Goal: Browse casually: Explore the website without a specific task or goal

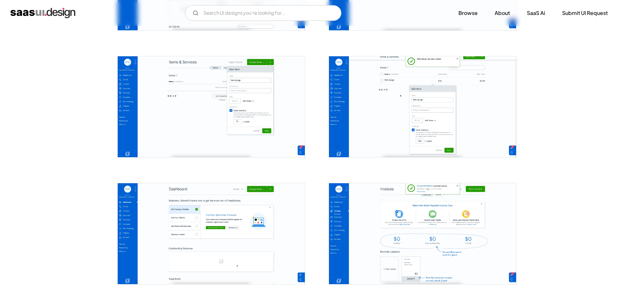
scroll to position [348, 0]
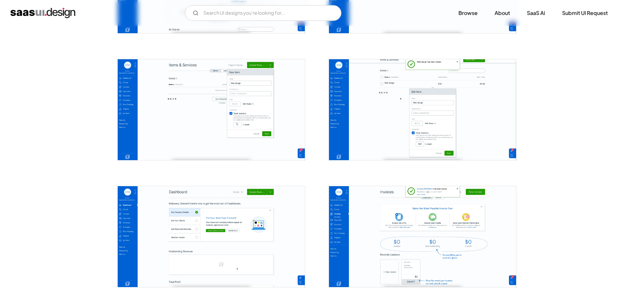
click at [230, 235] on img "open lightbox" at bounding box center [211, 236] width 187 height 101
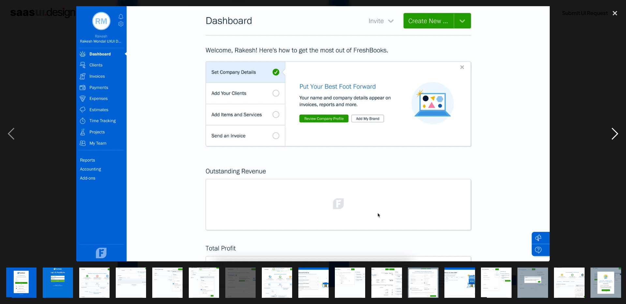
click at [614, 132] on div "next image" at bounding box center [615, 134] width 22 height 256
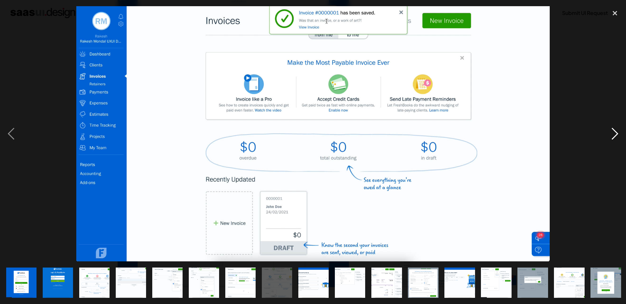
click at [614, 132] on div "next image" at bounding box center [615, 134] width 22 height 256
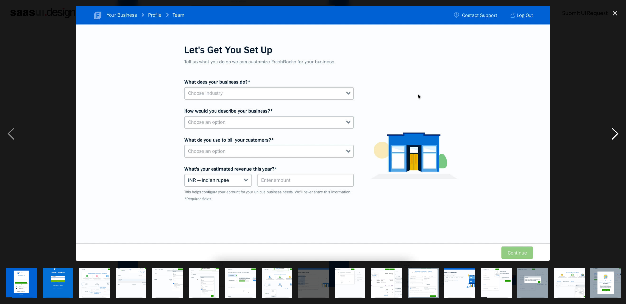
click at [614, 132] on div "next image" at bounding box center [615, 134] width 22 height 256
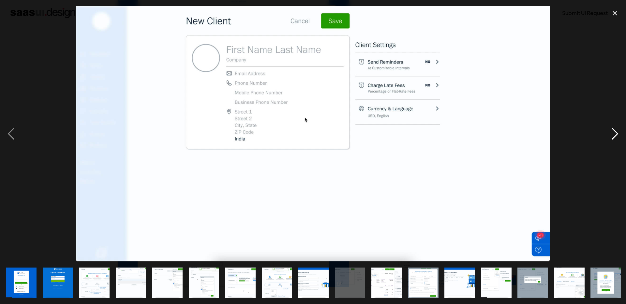
click at [614, 132] on div "next image" at bounding box center [615, 134] width 22 height 256
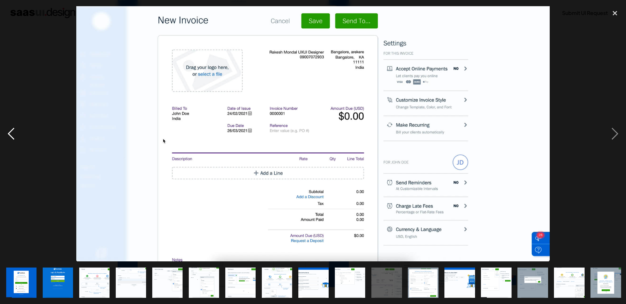
click at [15, 136] on div "previous image" at bounding box center [11, 134] width 22 height 256
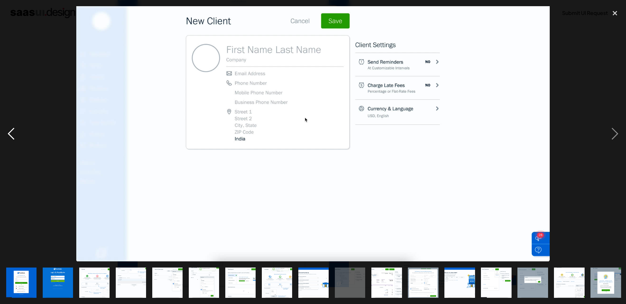
click at [15, 136] on div "previous image" at bounding box center [11, 134] width 22 height 256
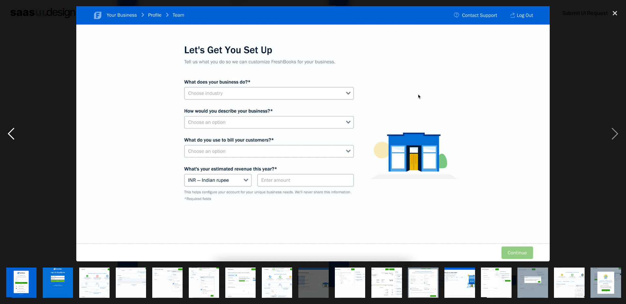
click at [9, 130] on div "previous image" at bounding box center [11, 134] width 22 height 256
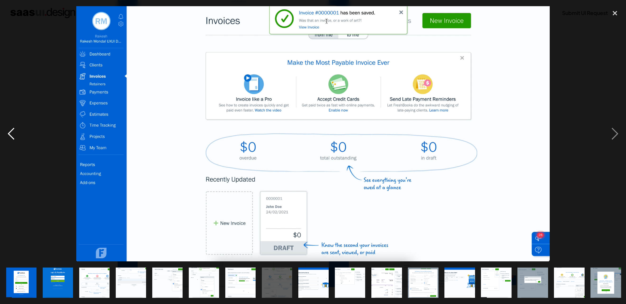
click at [9, 130] on div "previous image" at bounding box center [11, 134] width 22 height 256
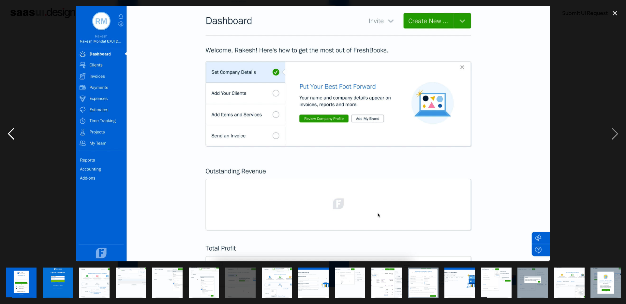
click at [9, 130] on div "previous image" at bounding box center [11, 134] width 22 height 256
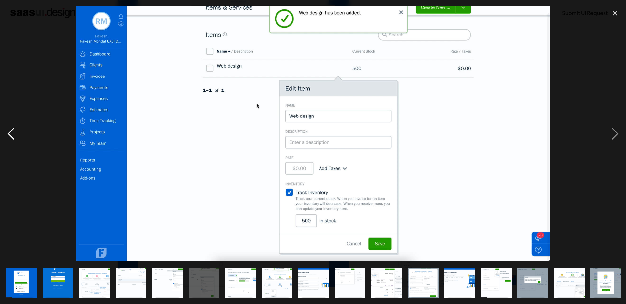
click at [9, 130] on div "previous image" at bounding box center [11, 134] width 22 height 256
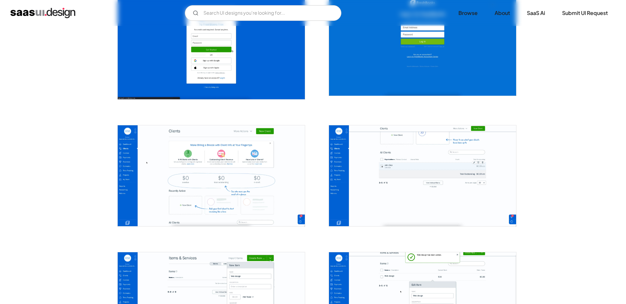
scroll to position [0, 0]
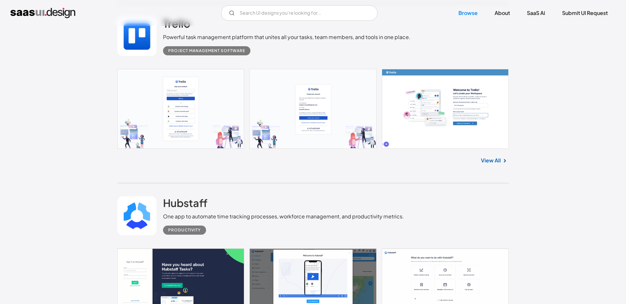
scroll to position [1595, 0]
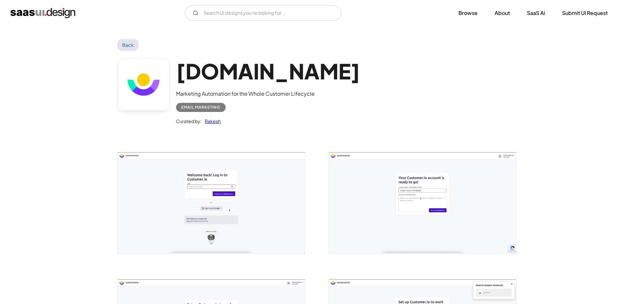
click at [231, 192] on img "open lightbox" at bounding box center [211, 203] width 187 height 101
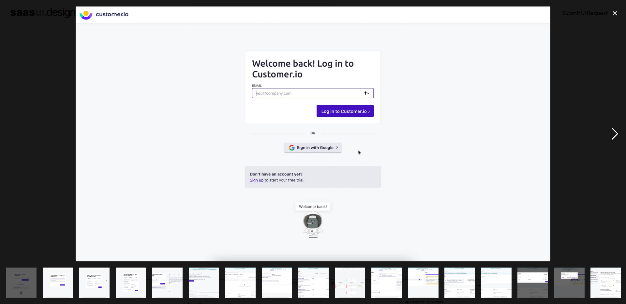
click at [614, 131] on div "next image" at bounding box center [615, 134] width 22 height 256
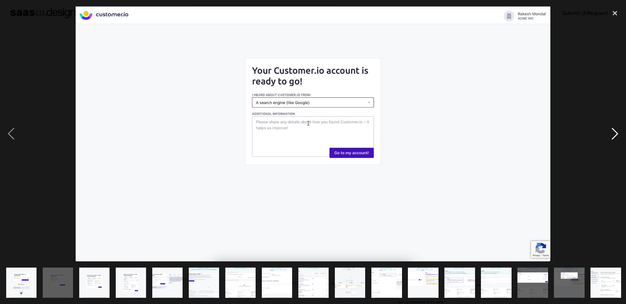
click at [614, 131] on div "next image" at bounding box center [615, 134] width 22 height 256
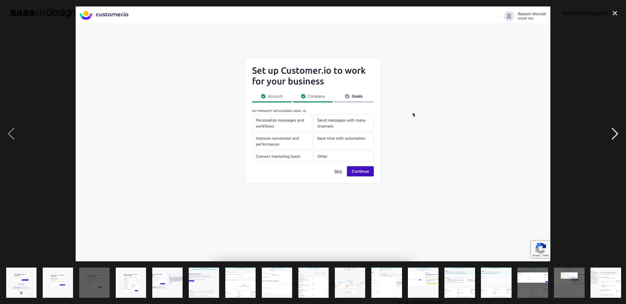
click at [614, 131] on div "next image" at bounding box center [615, 134] width 22 height 256
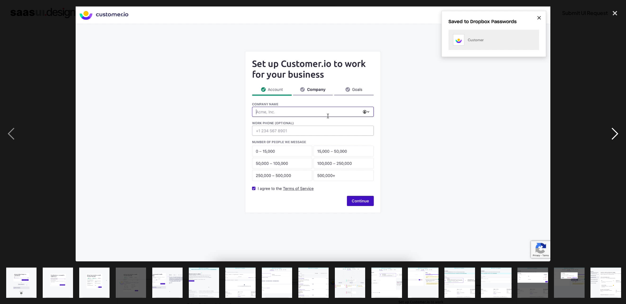
click at [614, 131] on div "next image" at bounding box center [615, 134] width 22 height 256
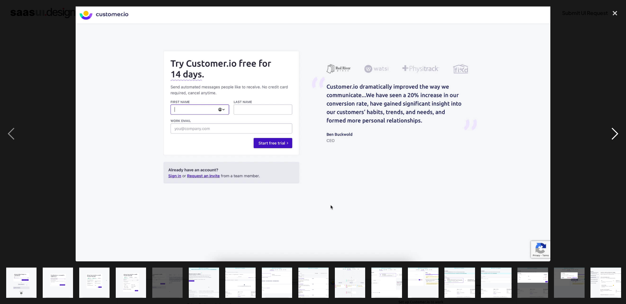
click at [614, 131] on div "next image" at bounding box center [615, 134] width 22 height 256
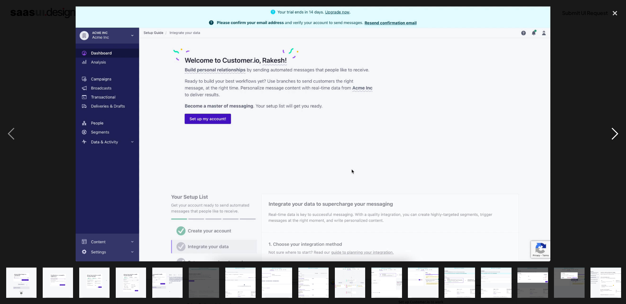
click at [614, 130] on div "next image" at bounding box center [615, 134] width 22 height 256
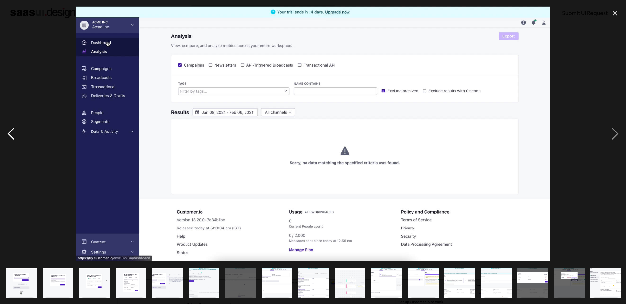
click at [10, 132] on div "previous image" at bounding box center [11, 134] width 22 height 256
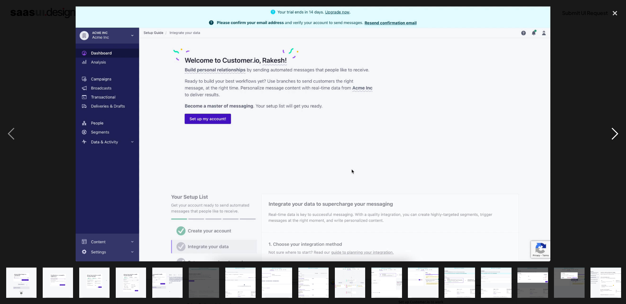
click at [614, 134] on div "next image" at bounding box center [615, 134] width 22 height 256
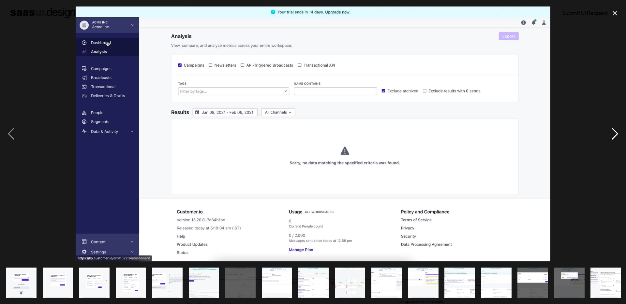
click at [614, 134] on div "next image" at bounding box center [615, 134] width 22 height 256
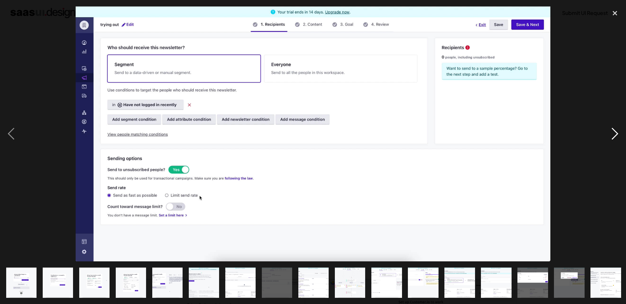
click at [622, 131] on div "next image" at bounding box center [615, 134] width 22 height 256
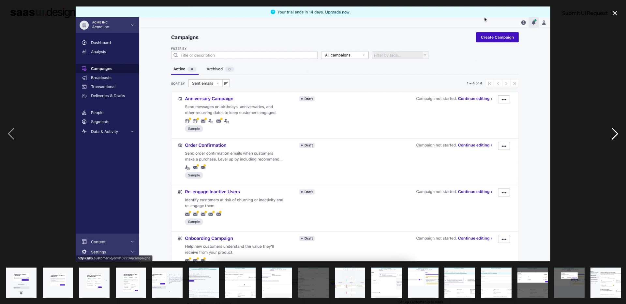
click at [622, 131] on div "next image" at bounding box center [615, 134] width 22 height 256
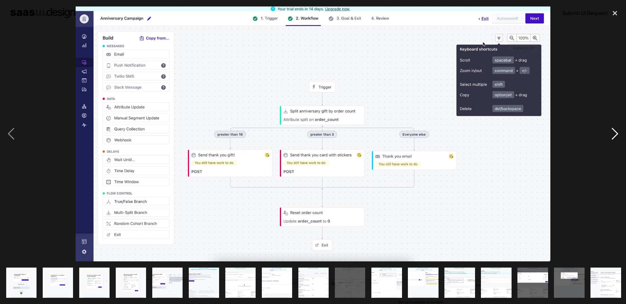
click at [621, 131] on div "next image" at bounding box center [615, 134] width 22 height 256
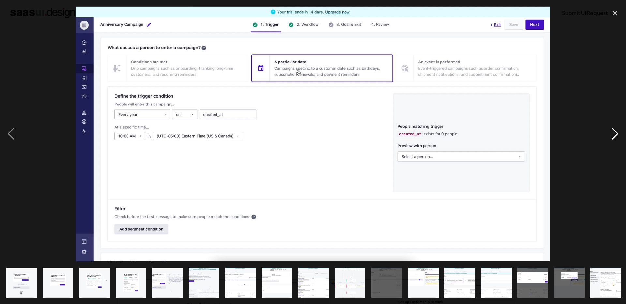
click at [621, 131] on div "next image" at bounding box center [615, 134] width 22 height 256
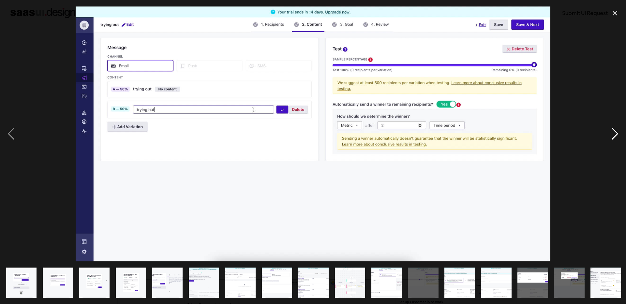
click at [621, 131] on div "next image" at bounding box center [615, 134] width 22 height 256
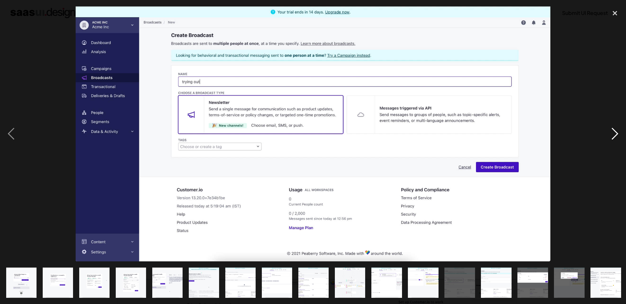
click at [621, 131] on div "next image" at bounding box center [615, 134] width 22 height 256
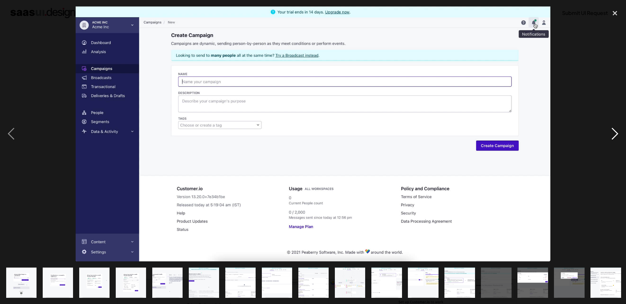
click at [621, 131] on div "next image" at bounding box center [615, 134] width 22 height 256
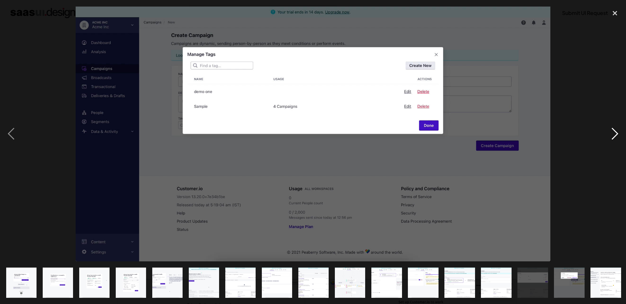
click at [621, 131] on div "next image" at bounding box center [615, 134] width 22 height 256
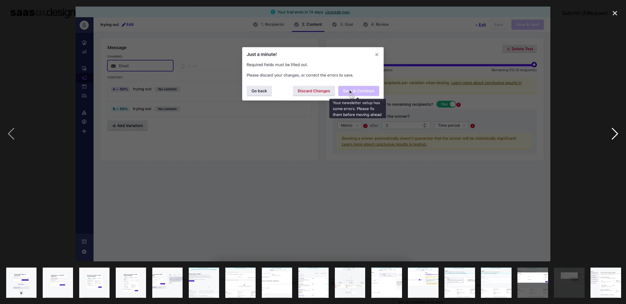
click at [621, 131] on div "next image" at bounding box center [615, 134] width 22 height 256
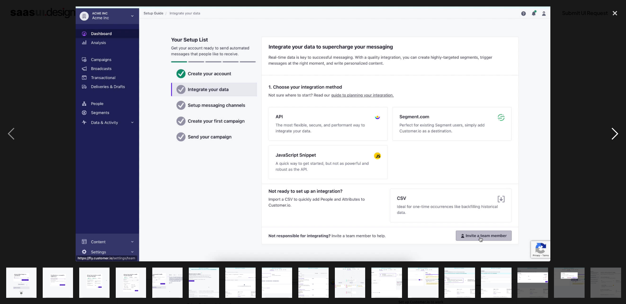
click at [621, 131] on div "next image" at bounding box center [615, 134] width 22 height 256
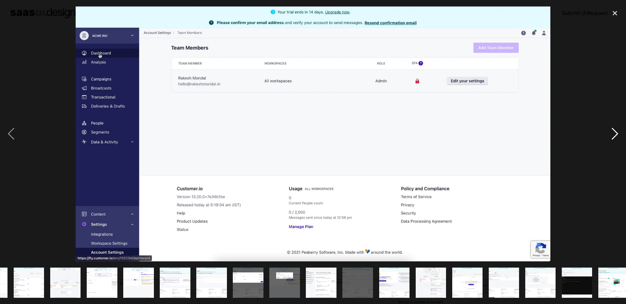
scroll to position [0, 293]
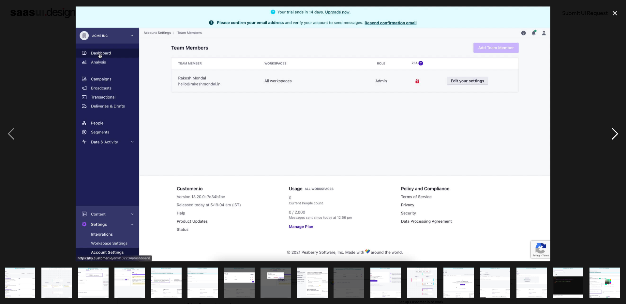
click at [621, 131] on div "next image" at bounding box center [615, 134] width 22 height 256
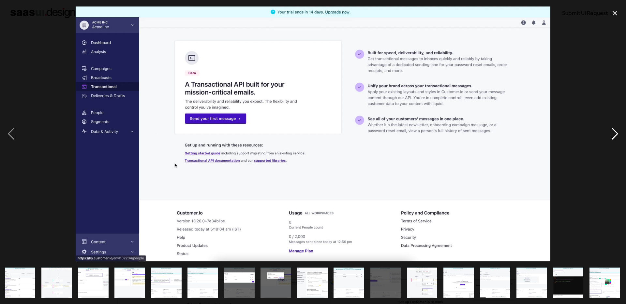
click at [621, 131] on div "next image" at bounding box center [615, 134] width 22 height 256
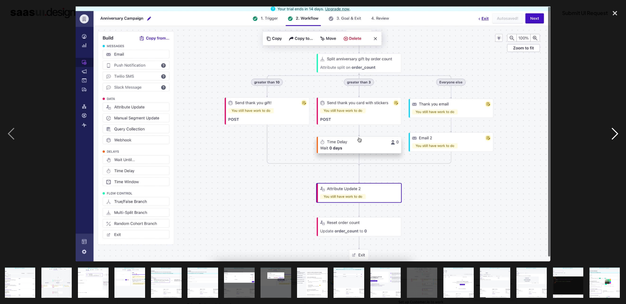
click at [621, 131] on div "next image" at bounding box center [615, 134] width 22 height 256
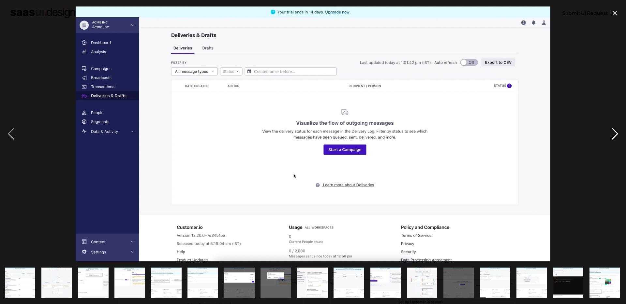
click at [621, 131] on div "next image" at bounding box center [615, 134] width 22 height 256
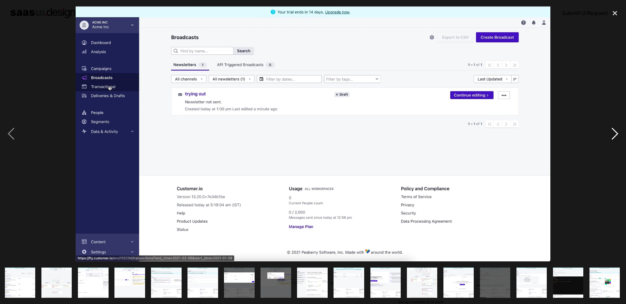
click at [621, 132] on div "next image" at bounding box center [615, 134] width 22 height 256
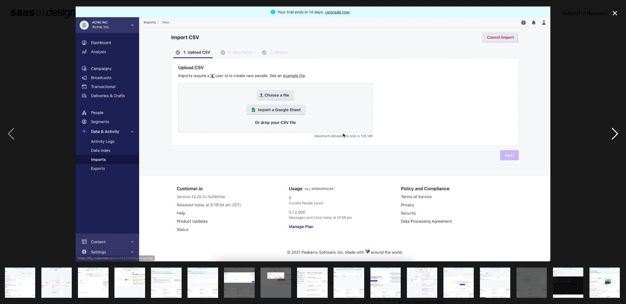
click at [621, 132] on div "next image" at bounding box center [615, 134] width 22 height 256
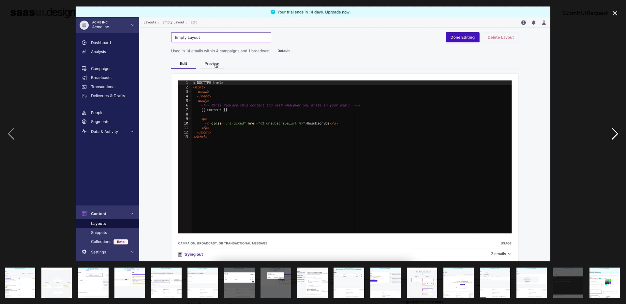
click at [621, 132] on div "next image" at bounding box center [615, 134] width 22 height 256
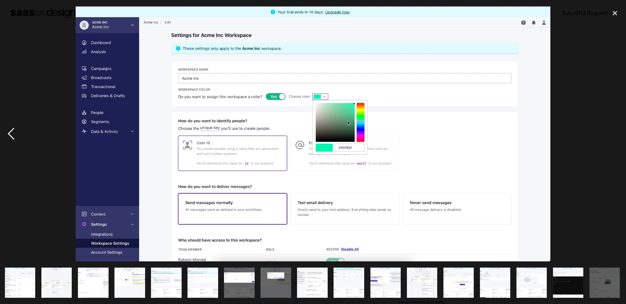
click at [8, 131] on div "previous image" at bounding box center [11, 134] width 22 height 256
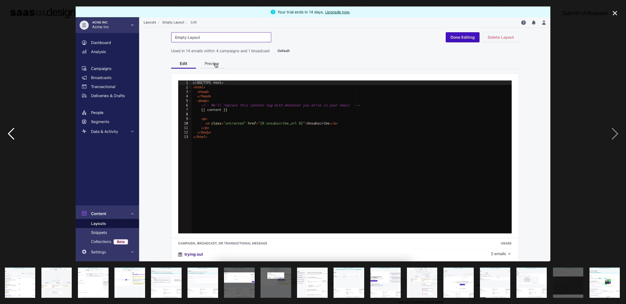
click at [8, 131] on div "previous image" at bounding box center [11, 134] width 22 height 256
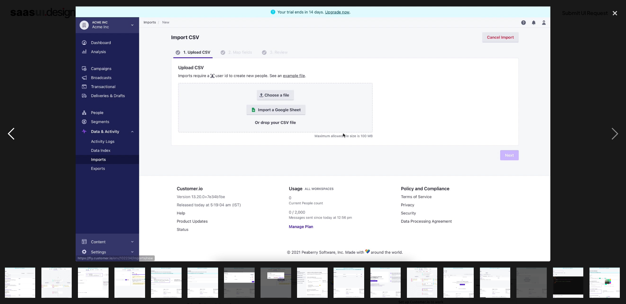
click at [8, 131] on div "previous image" at bounding box center [11, 134] width 22 height 256
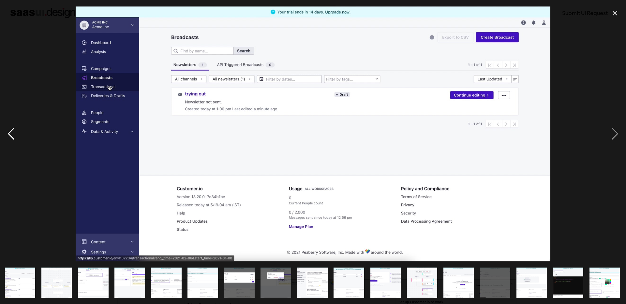
click at [8, 131] on div "previous image" at bounding box center [11, 134] width 22 height 256
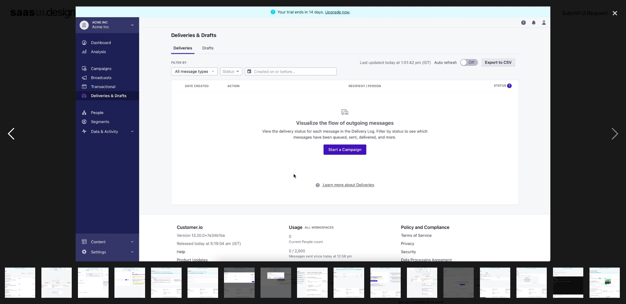
click at [8, 131] on div "previous image" at bounding box center [11, 134] width 22 height 256
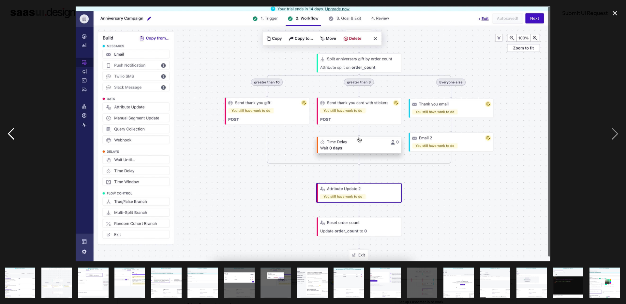
click at [8, 131] on div "previous image" at bounding box center [11, 134] width 22 height 256
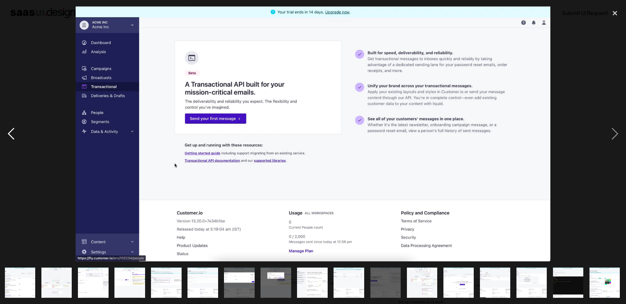
click at [8, 131] on div "previous image" at bounding box center [11, 134] width 22 height 256
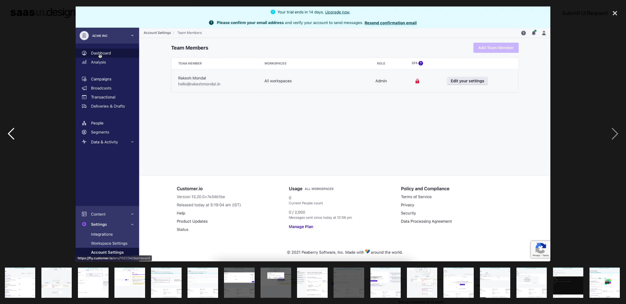
click at [8, 131] on div "previous image" at bounding box center [11, 134] width 22 height 256
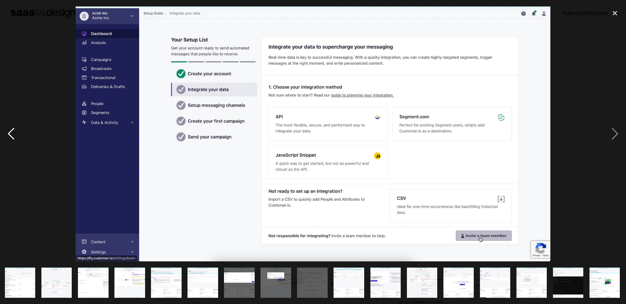
click at [9, 131] on div "previous image" at bounding box center [11, 134] width 22 height 256
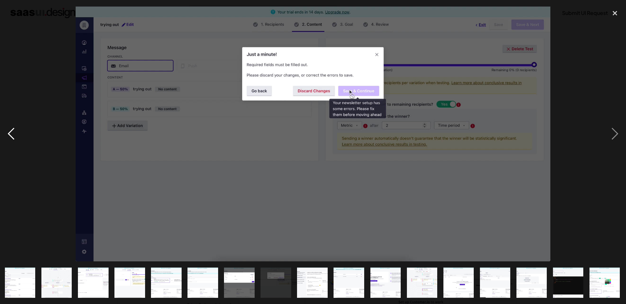
click at [9, 131] on div "previous image" at bounding box center [11, 134] width 22 height 256
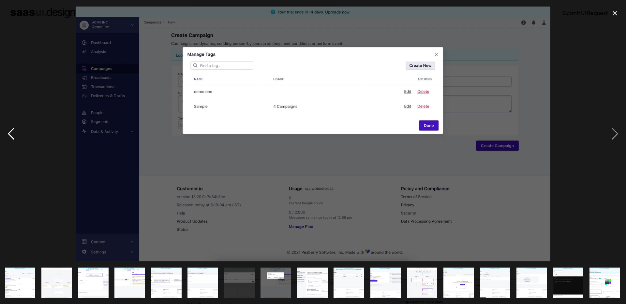
click at [9, 131] on div "previous image" at bounding box center [11, 134] width 22 height 256
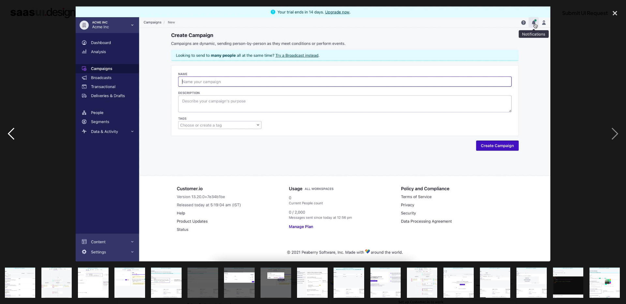
click at [9, 131] on div "previous image" at bounding box center [11, 134] width 22 height 256
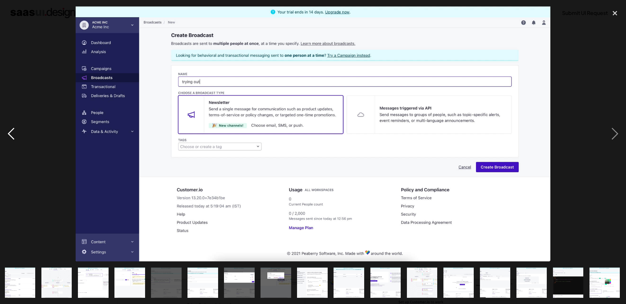
click at [9, 131] on div "previous image" at bounding box center [11, 134] width 22 height 256
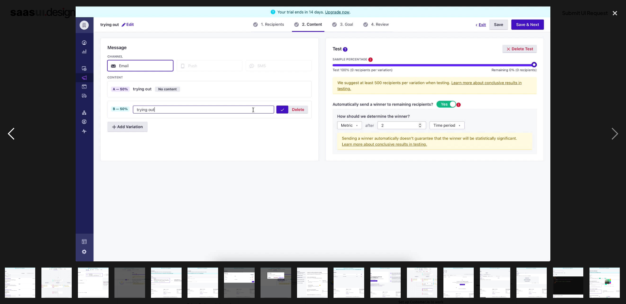
click at [9, 131] on div "previous image" at bounding box center [11, 134] width 22 height 256
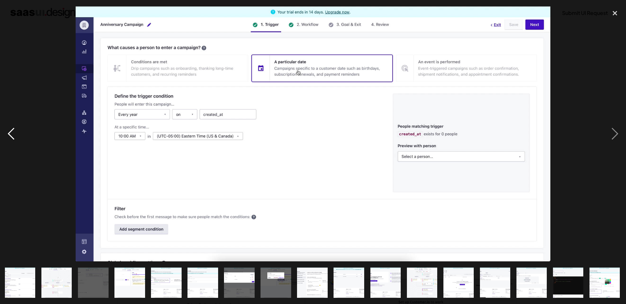
click at [10, 136] on div "previous image" at bounding box center [11, 134] width 22 height 256
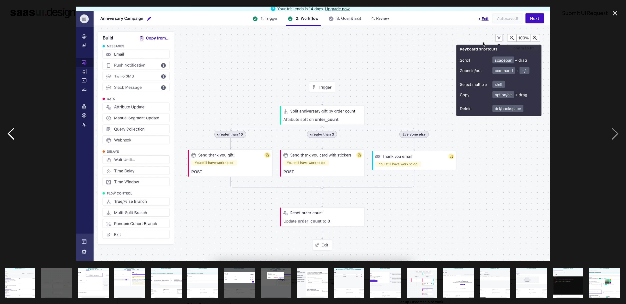
click at [10, 136] on div "previous image" at bounding box center [11, 134] width 22 height 256
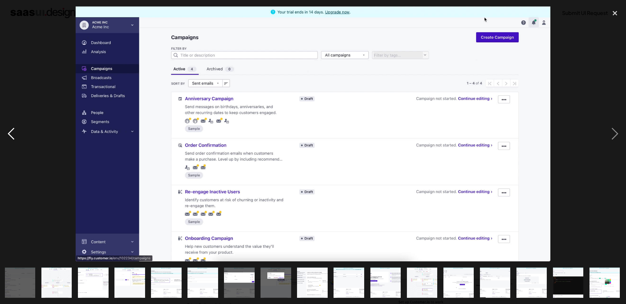
click at [10, 136] on div "previous image" at bounding box center [11, 134] width 22 height 256
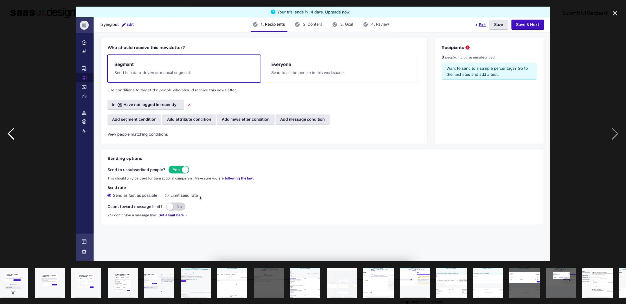
scroll to position [0, 0]
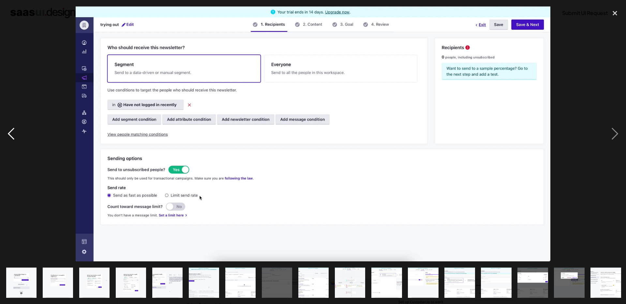
click at [10, 136] on div "previous image" at bounding box center [11, 134] width 22 height 256
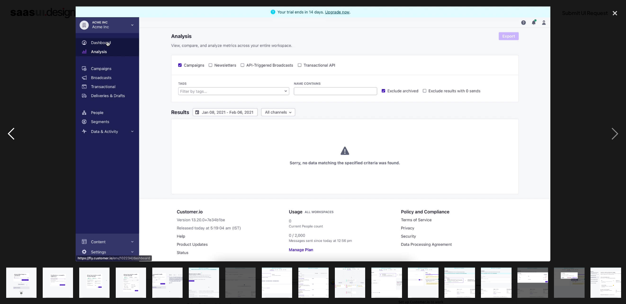
click at [10, 136] on div "previous image" at bounding box center [11, 134] width 22 height 256
